Goal: Information Seeking & Learning: Find specific fact

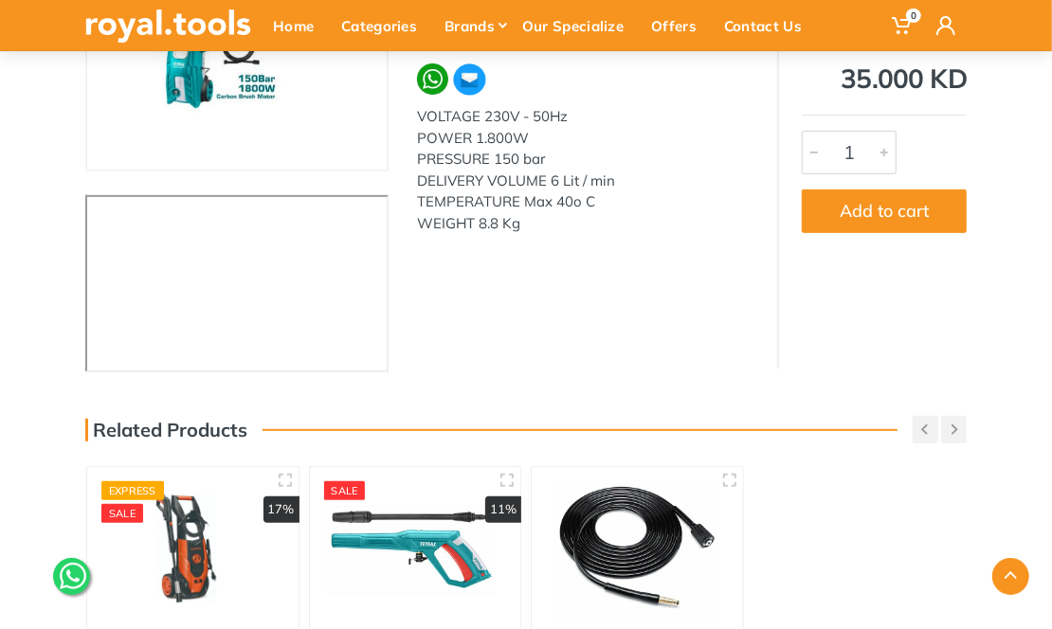
scroll to position [569, 0]
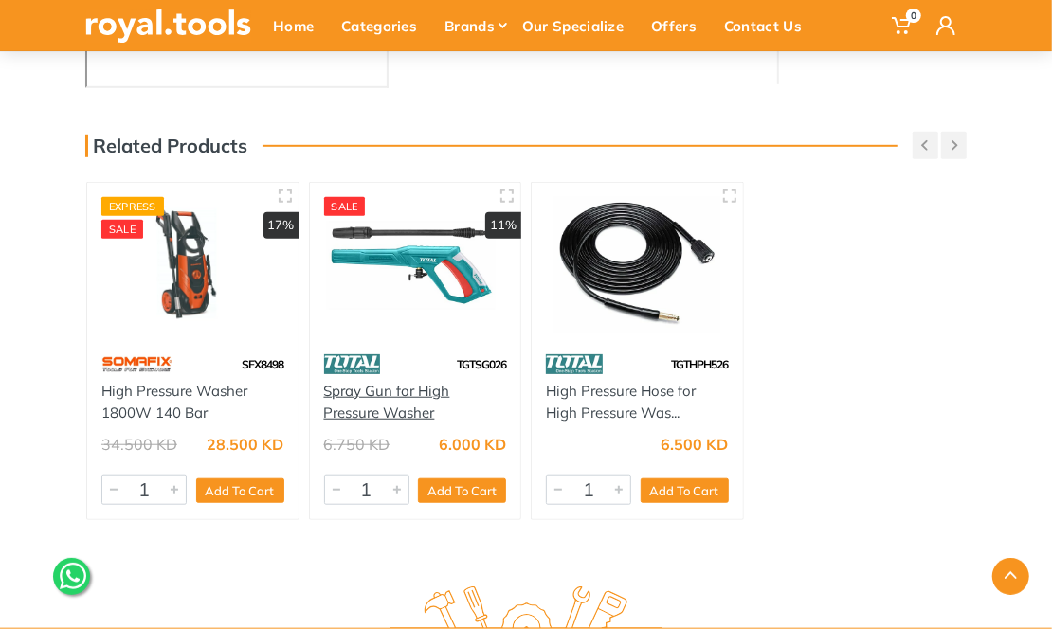
click at [426, 407] on link "Spray Gun for High Pressure Washer" at bounding box center [387, 402] width 126 height 40
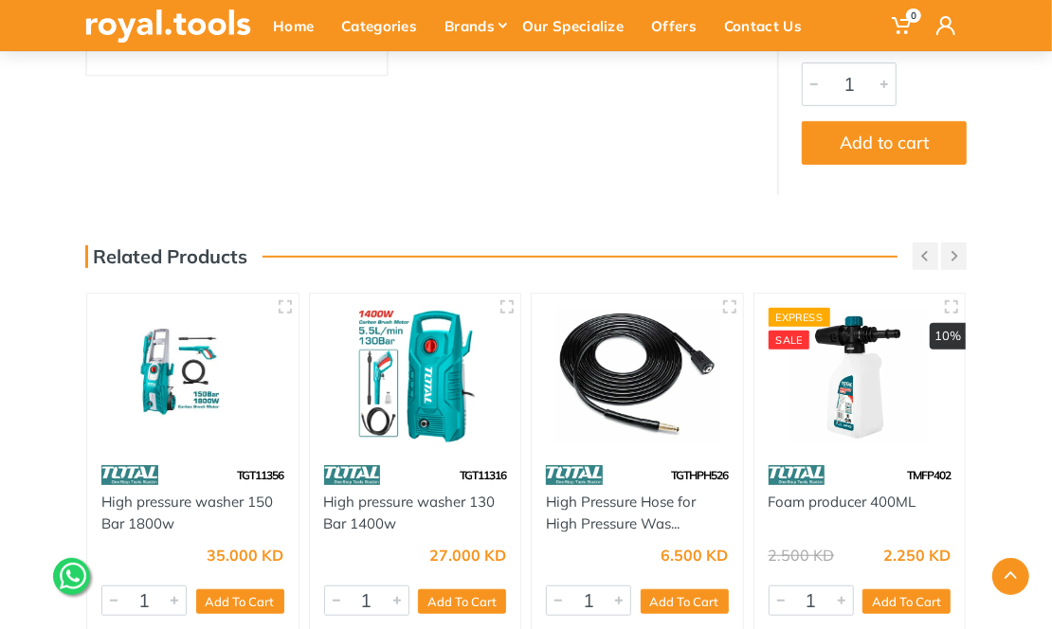
scroll to position [569, 0]
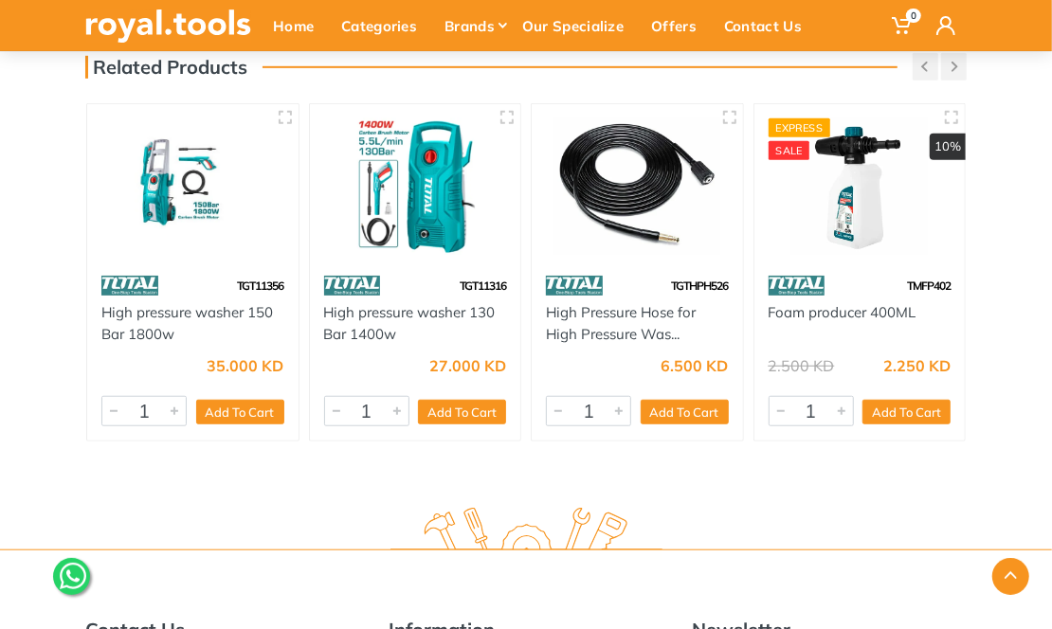
click at [885, 245] on div at bounding box center [859, 186] width 211 height 165
click at [906, 303] on link "Foam producer 400ML" at bounding box center [843, 312] width 148 height 18
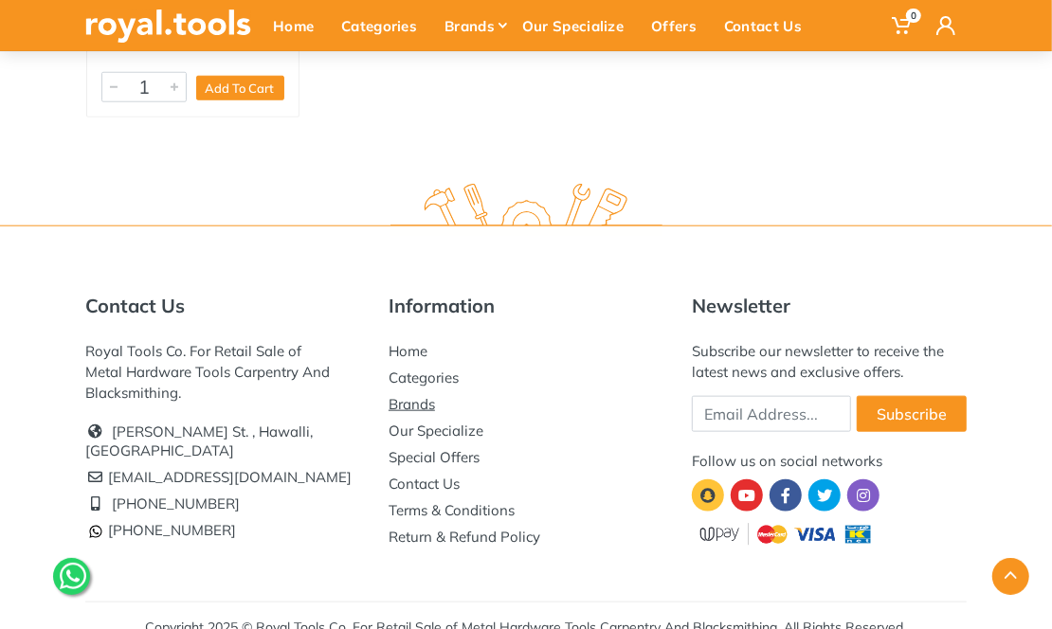
scroll to position [474, 0]
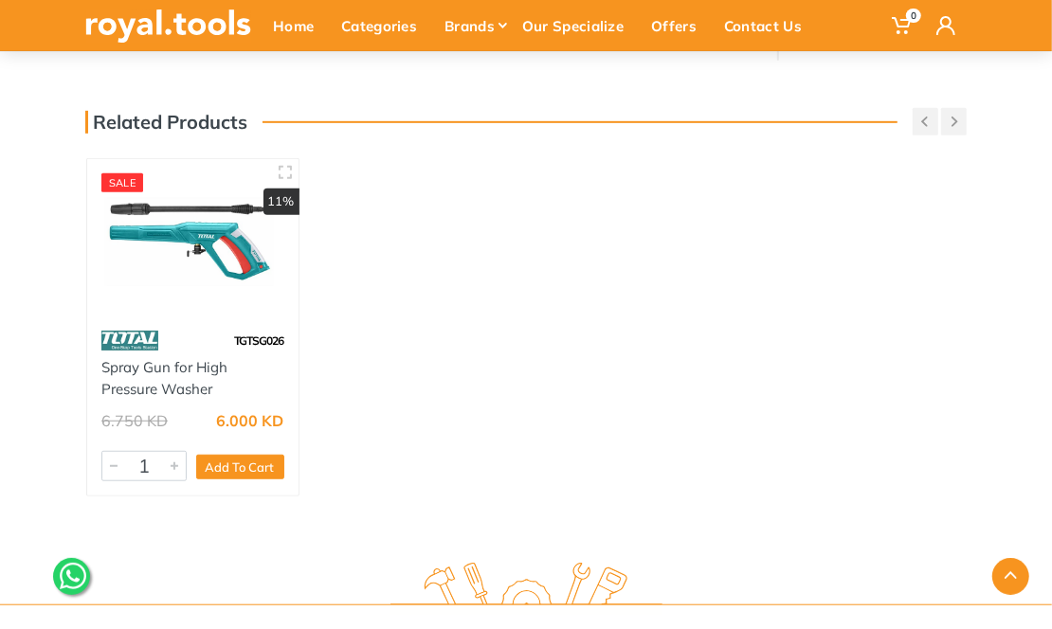
click at [157, 379] on div "Spray Gun for High Pressure Washer" at bounding box center [192, 378] width 183 height 43
click at [158, 374] on link "Spray Gun for High Pressure Washer" at bounding box center [164, 378] width 126 height 40
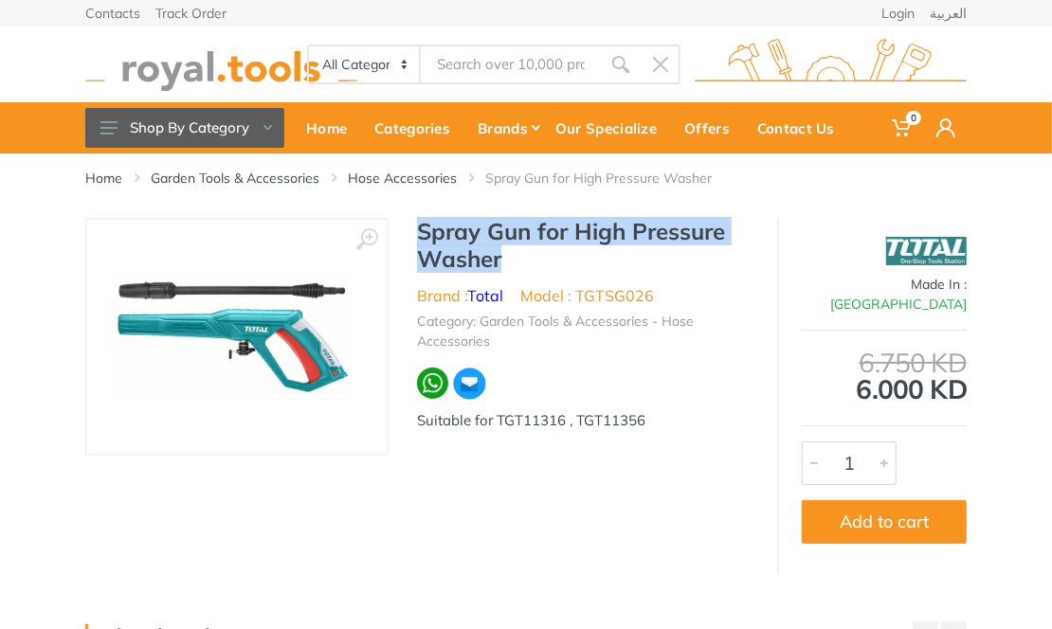
drag, startPoint x: 408, startPoint y: 230, endPoint x: 692, endPoint y: 259, distance: 284.8
click at [692, 259] on div "Spray Gun for High Pressure Washer Brand : Total Model : TGTSG026 Category: Gar…" at bounding box center [583, 331] width 389 height 226
copy h1 "Spray Gun for High Pressure Washer"
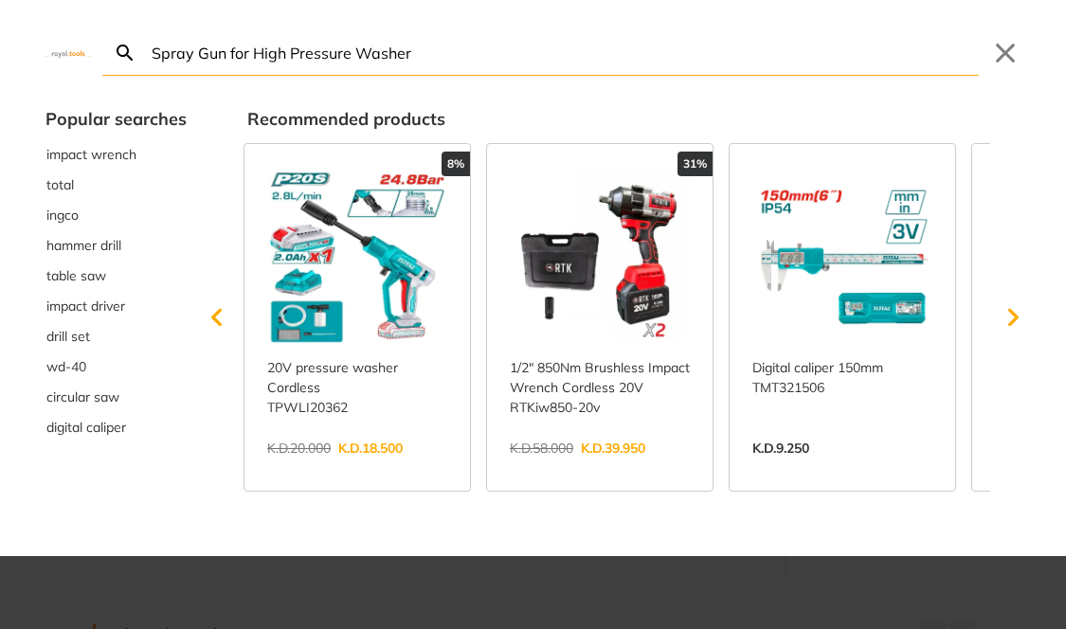
type input "Spray Gun for High Pressure Washer"
